Goal: Information Seeking & Learning: Find specific page/section

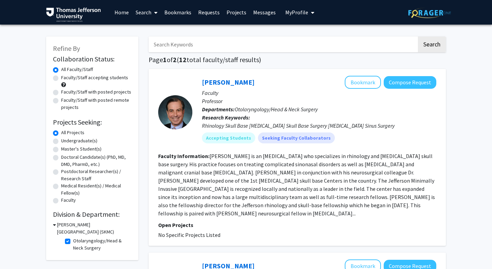
click at [273, 161] on fg-read-more "Dr. Marc Rosen is an otolaryngologist who specializes in rhinology and endoscop…" at bounding box center [296, 185] width 277 height 64
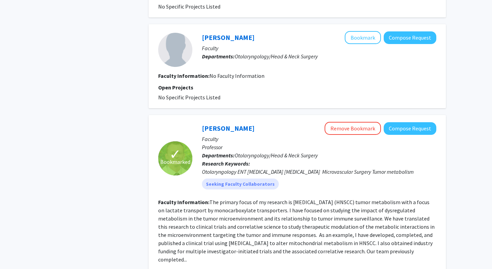
scroll to position [1312, 0]
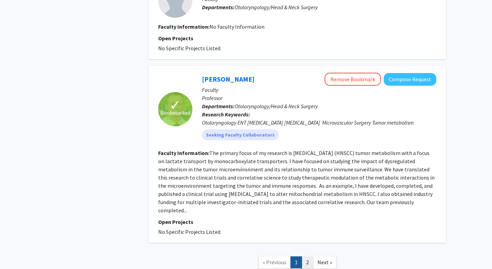
click at [308, 256] on link "2" at bounding box center [307, 262] width 12 height 12
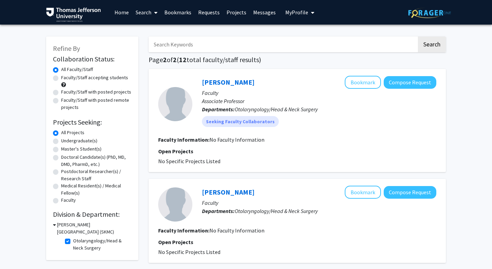
click at [210, 43] on input "Search Keywords" at bounding box center [282, 45] width 268 height 16
type input "facial plastics"
click at [73, 240] on label "Otolaryngology/Head & Neck Surgery" at bounding box center [101, 244] width 57 height 14
click at [73, 240] on input "Otolaryngology/Head & Neck Surgery" at bounding box center [75, 239] width 4 height 4
checkbox input "false"
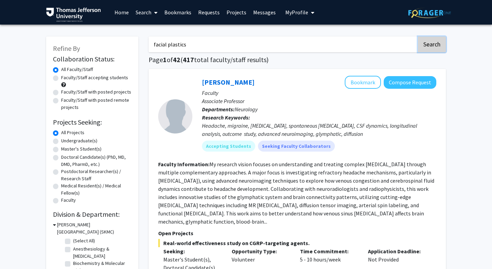
click at [430, 46] on button "Search" at bounding box center [431, 45] width 28 height 16
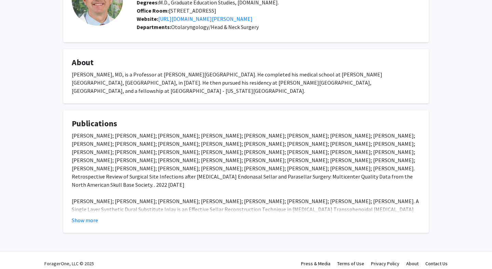
scroll to position [70, 0]
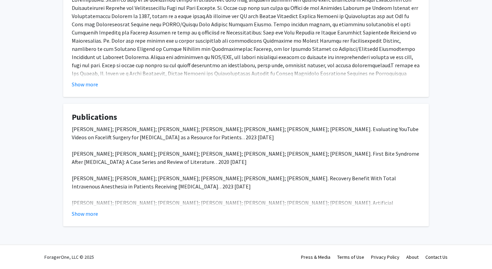
scroll to position [146, 0]
click at [85, 213] on button "Show more" at bounding box center [85, 214] width 26 height 8
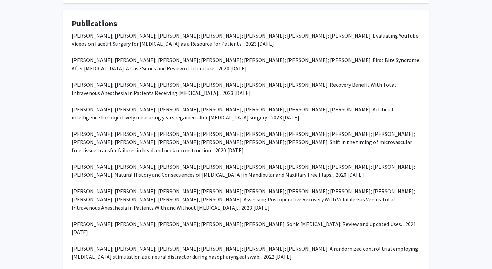
scroll to position [0, 0]
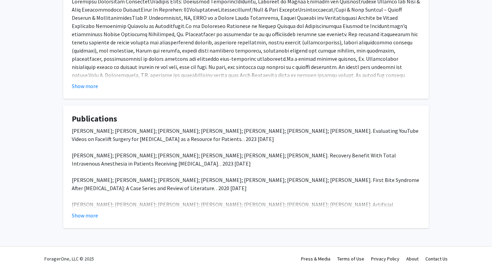
scroll to position [146, 0]
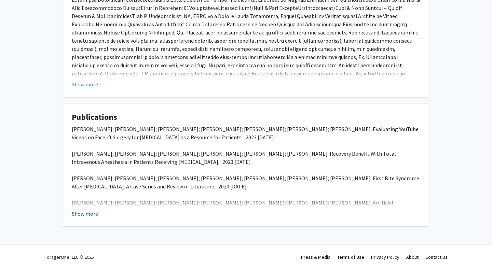
click at [90, 212] on button "Show more" at bounding box center [85, 214] width 26 height 8
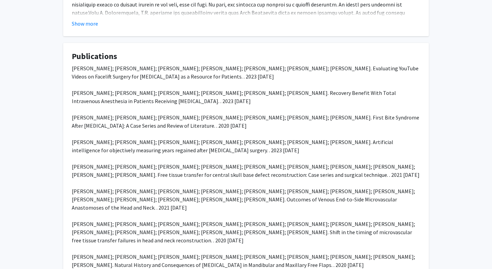
scroll to position [197, 0]
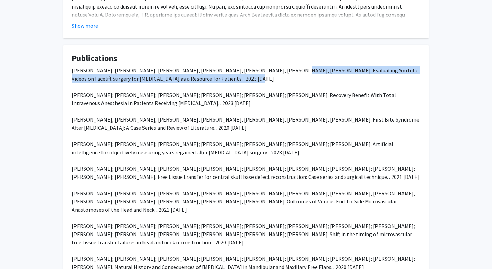
drag, startPoint x: 260, startPoint y: 77, endPoint x: 202, endPoint y: 89, distance: 59.5
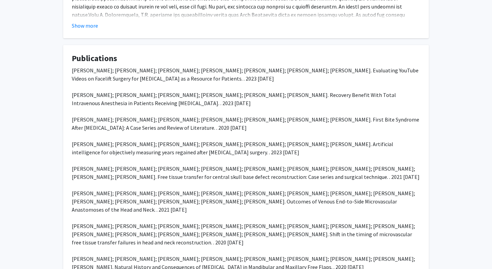
drag, startPoint x: 329, startPoint y: 104, endPoint x: 320, endPoint y: 108, distance: 9.6
drag, startPoint x: 326, startPoint y: 127, endPoint x: 327, endPoint y: 133, distance: 6.2
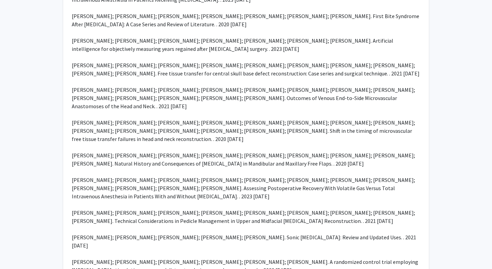
scroll to position [301, 0]
